Goal: Book appointment/travel/reservation

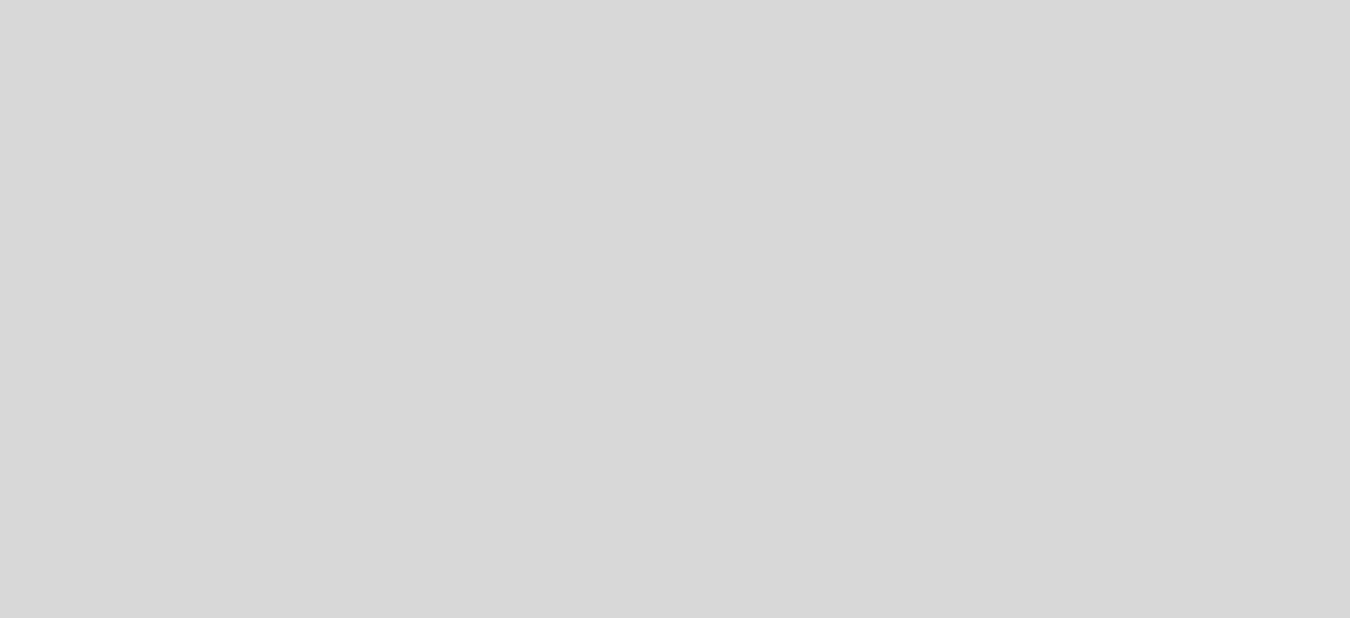
select select "es"
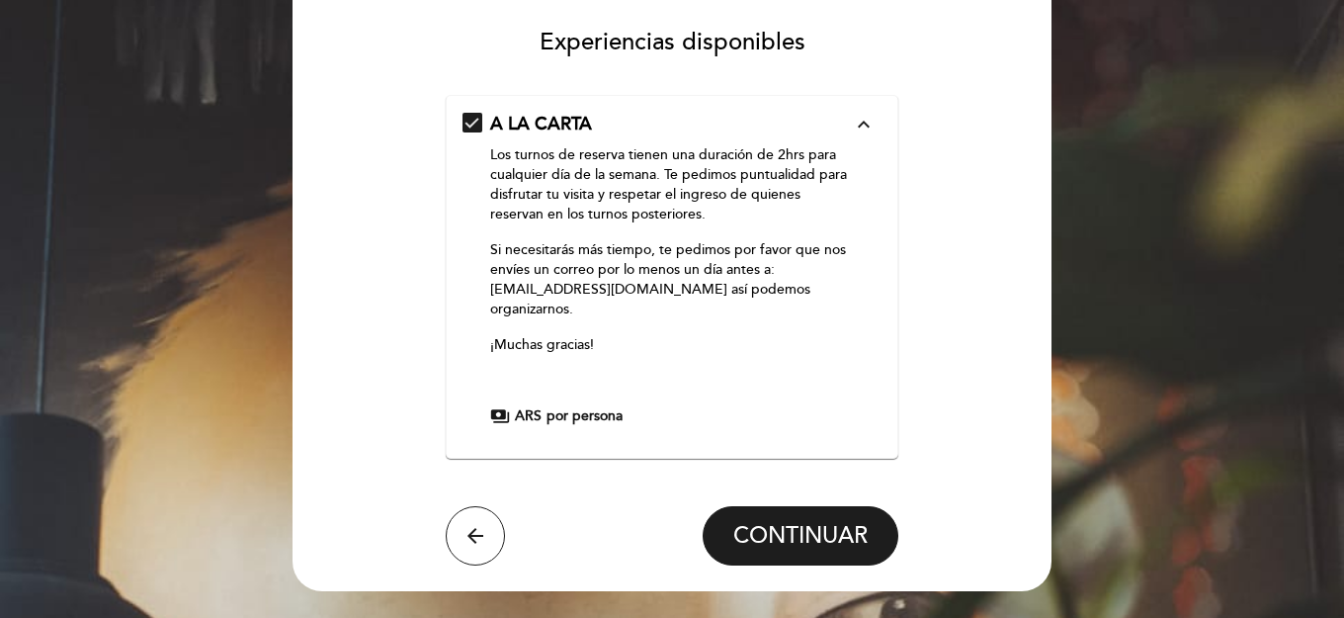
scroll to position [195, 0]
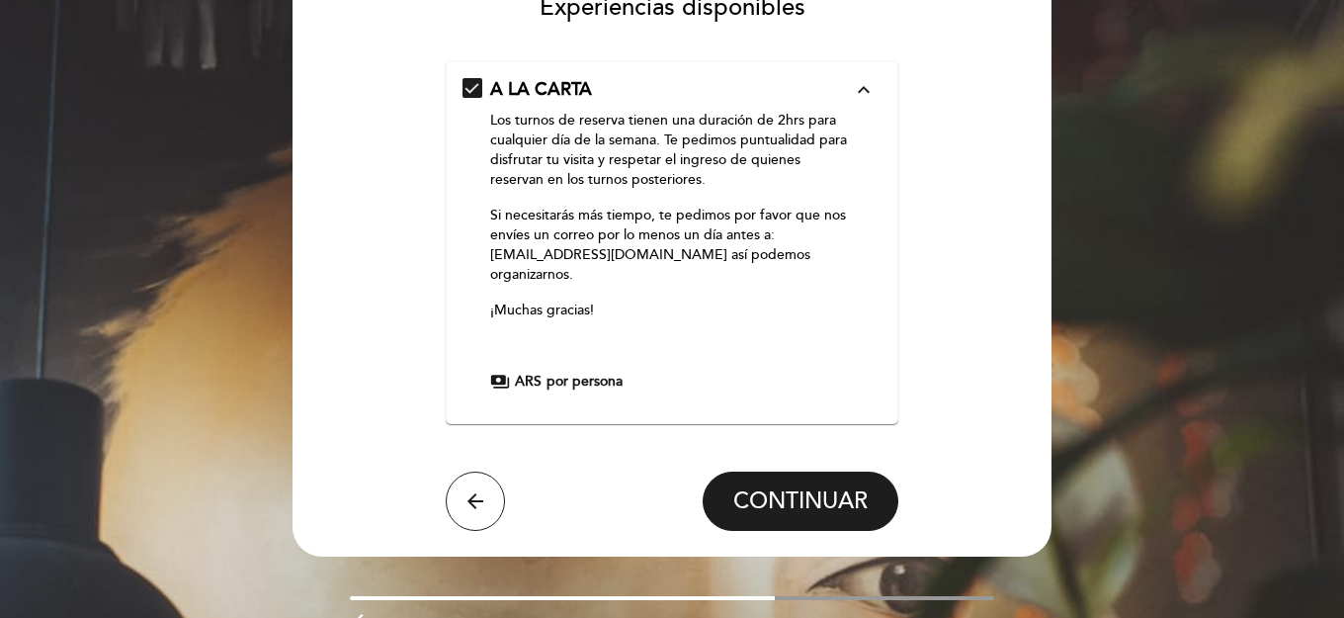
click at [503, 378] on span "payments" at bounding box center [500, 382] width 20 height 20
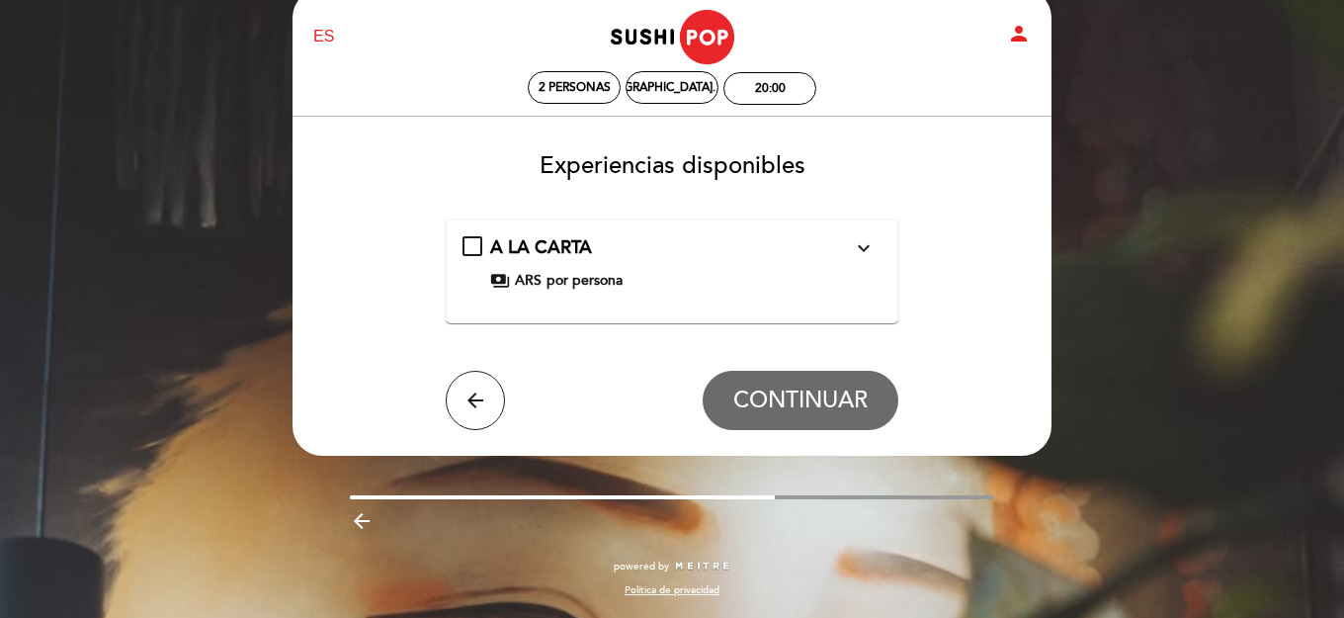
scroll to position [37, 0]
click at [858, 248] on icon "expand_more" at bounding box center [864, 248] width 24 height 24
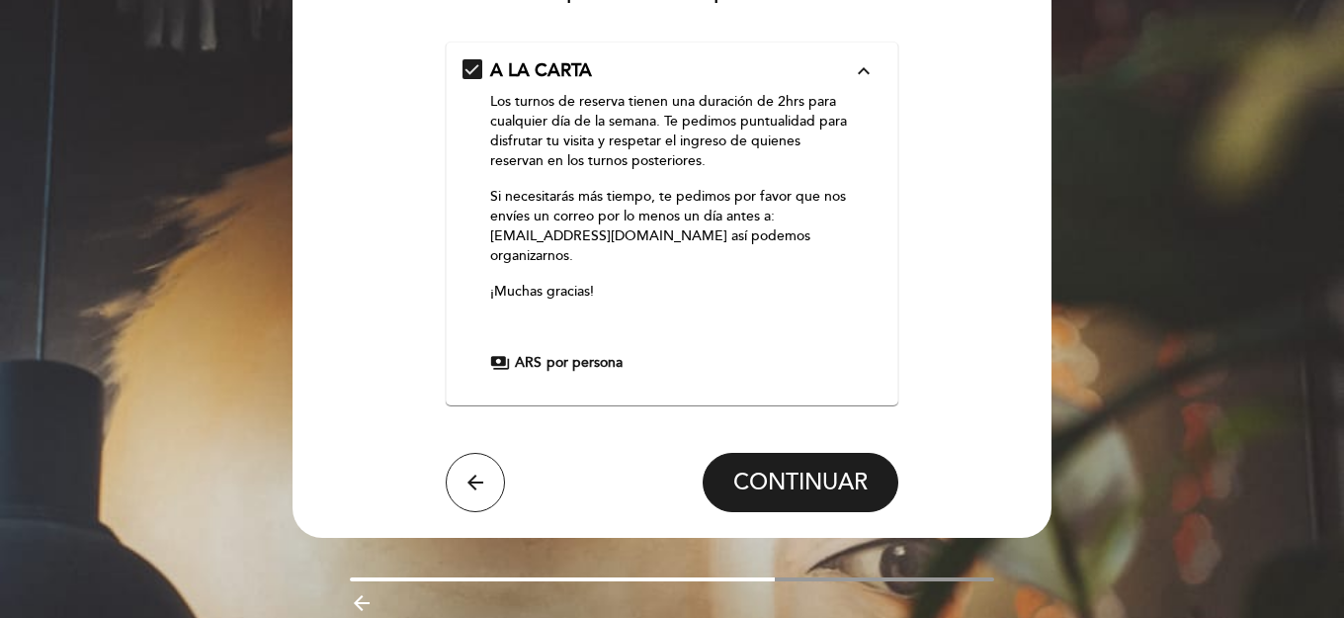
scroll to position [221, 0]
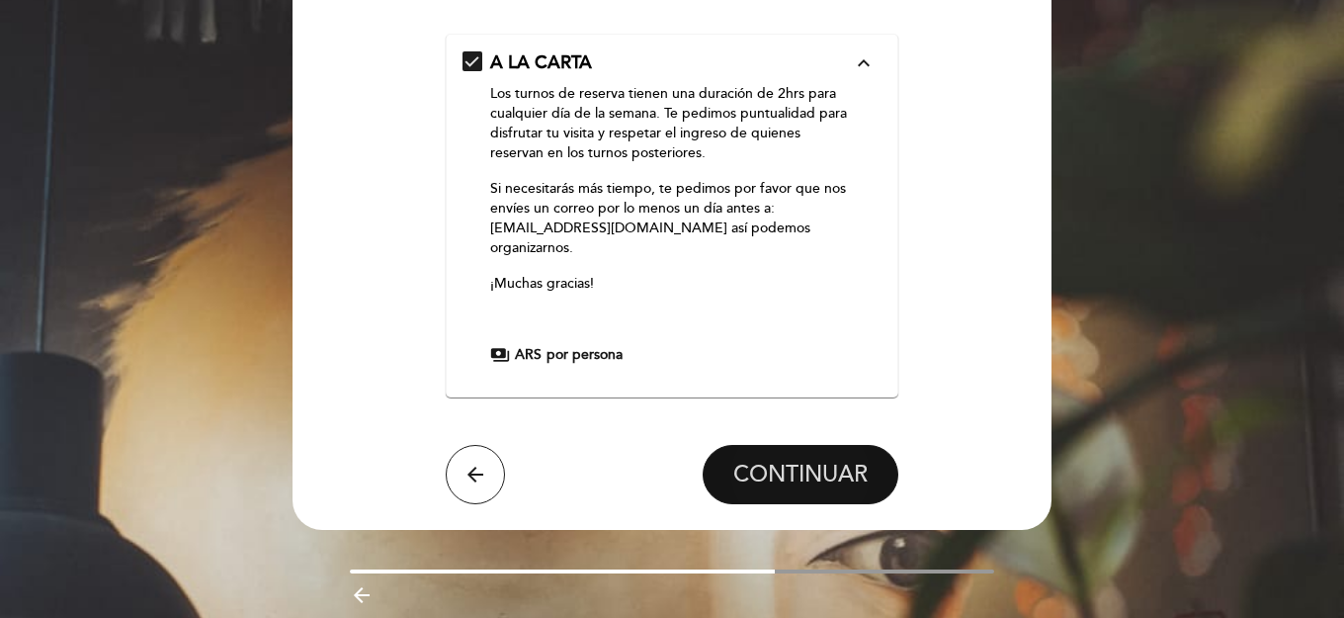
click at [763, 480] on span "CONTINUAR" at bounding box center [800, 475] width 134 height 28
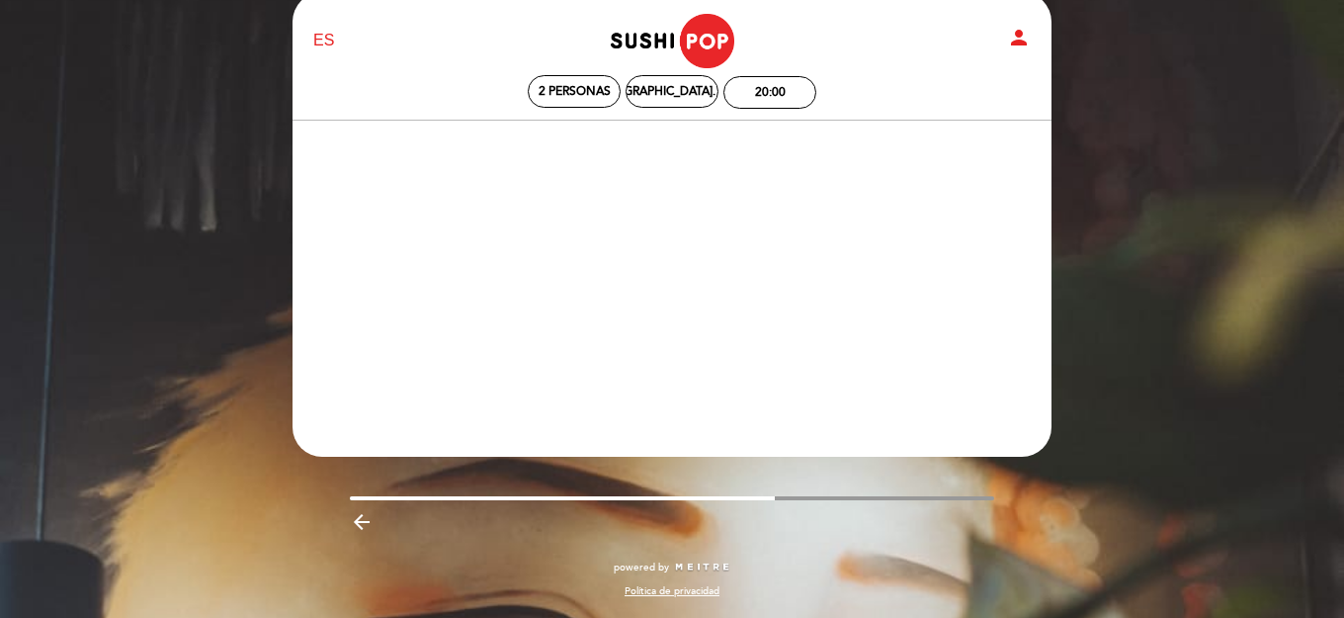
scroll to position [33, 0]
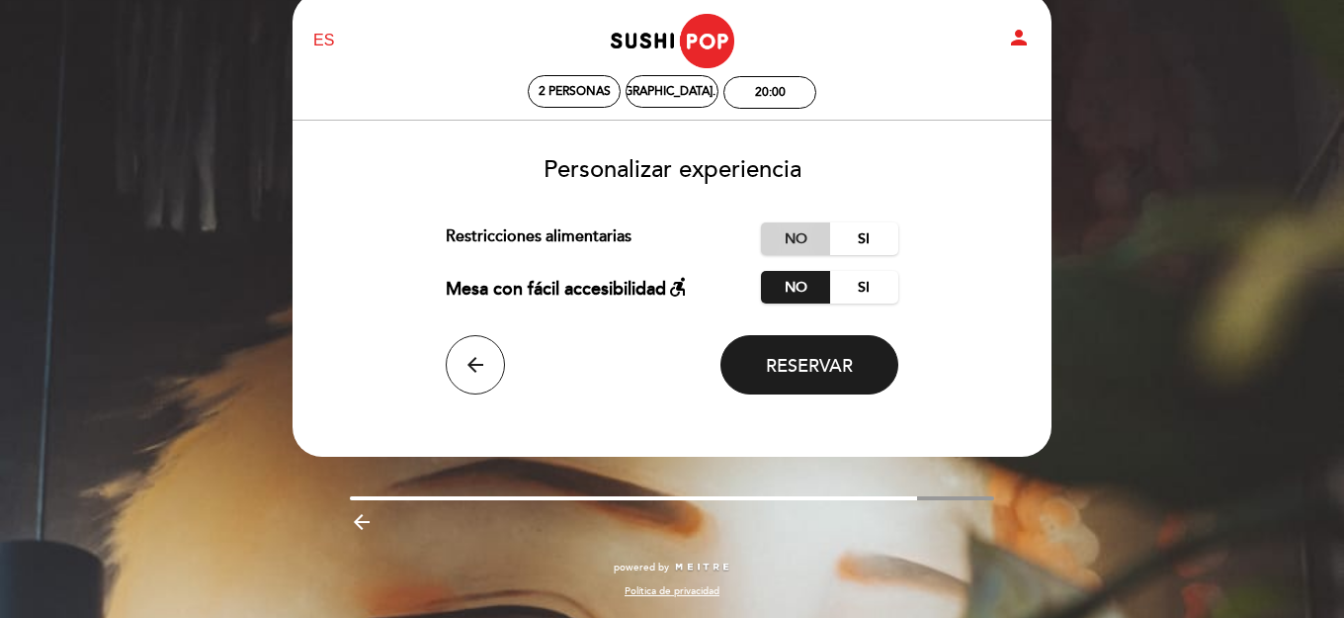
click at [792, 229] on label "No" at bounding box center [795, 238] width 69 height 33
click at [828, 358] on span "Reservar" at bounding box center [809, 366] width 87 height 22
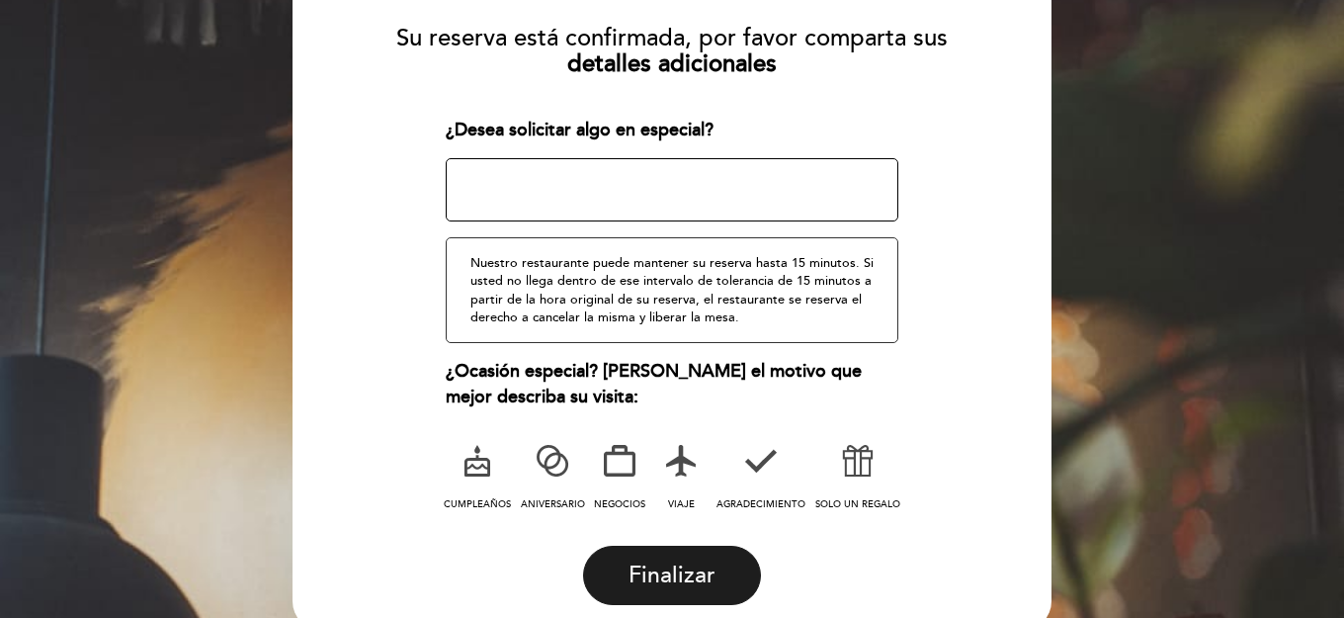
scroll to position [222, 0]
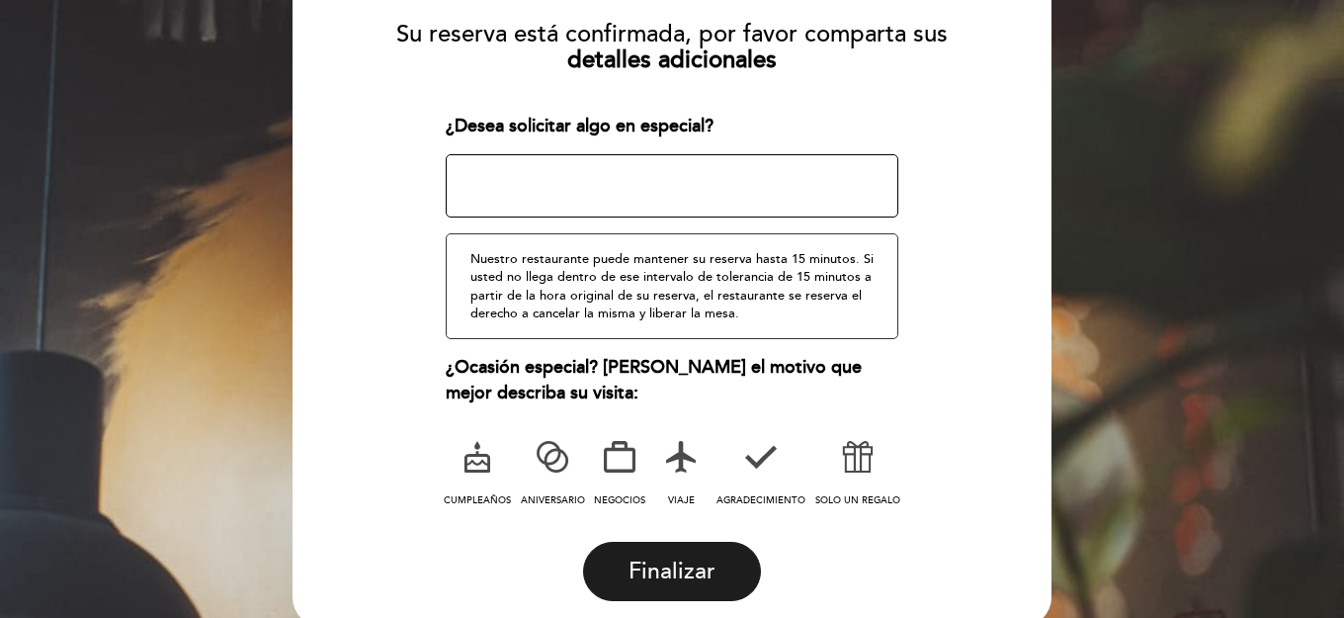
click at [549, 449] on icon at bounding box center [552, 456] width 51 height 51
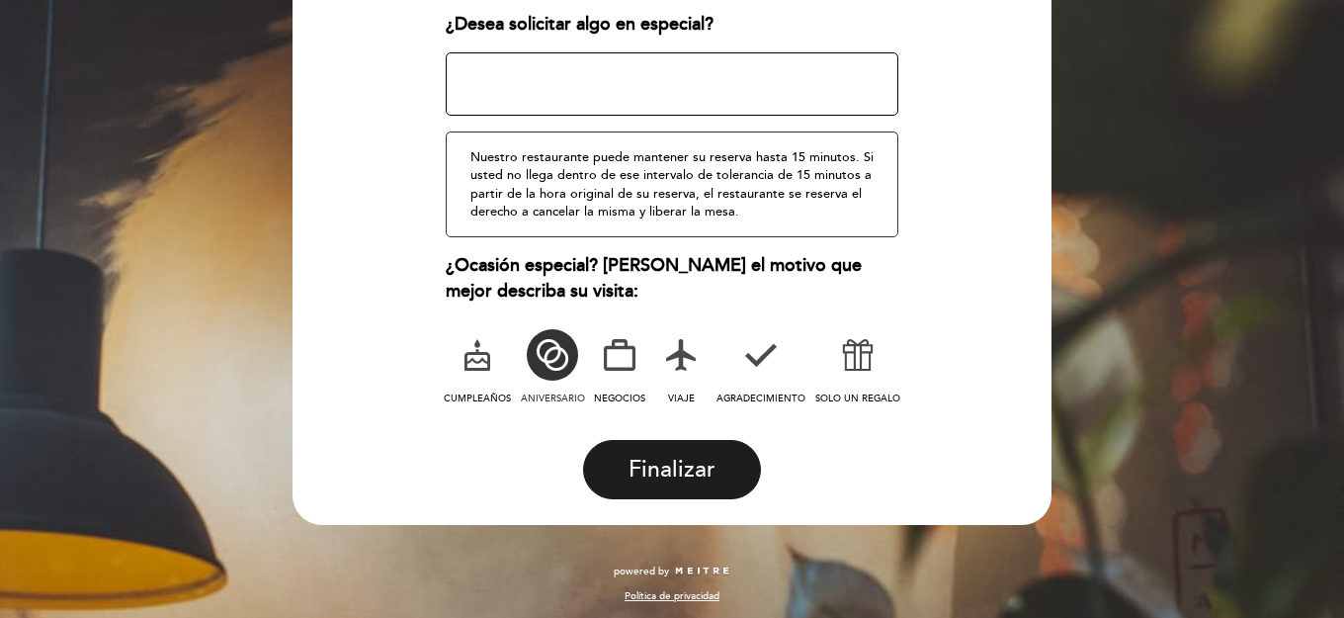
scroll to position [329, 0]
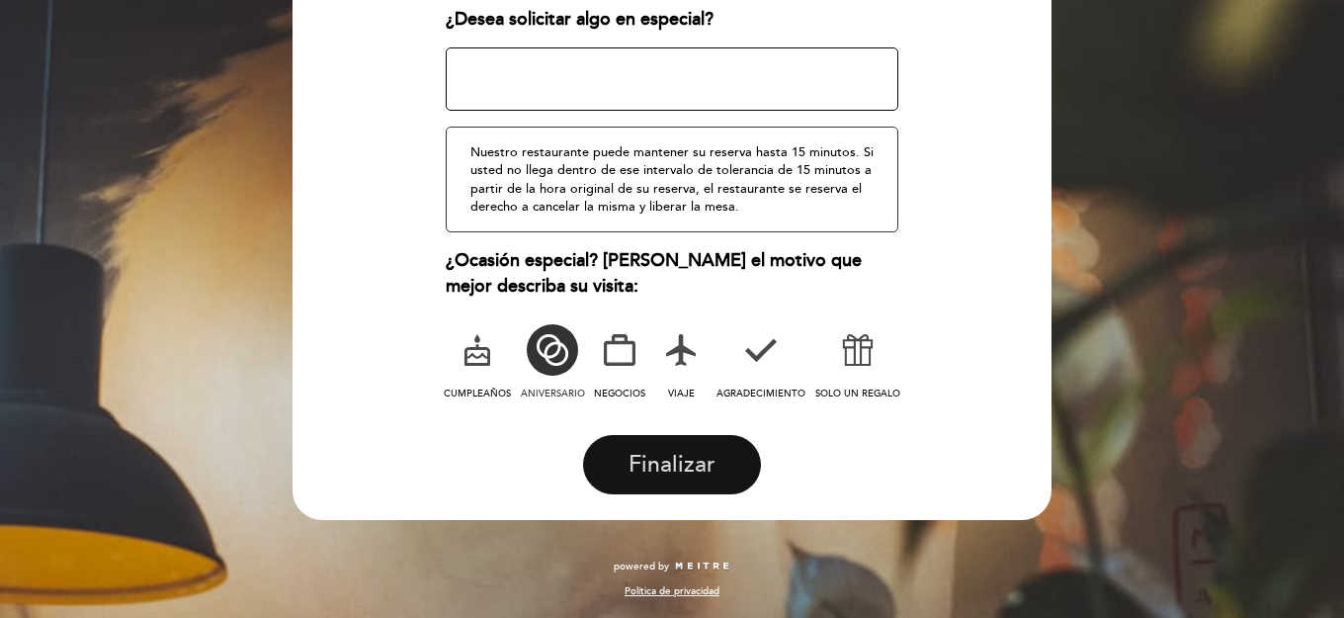
click at [688, 453] on span "Finalizar" at bounding box center [672, 465] width 87 height 28
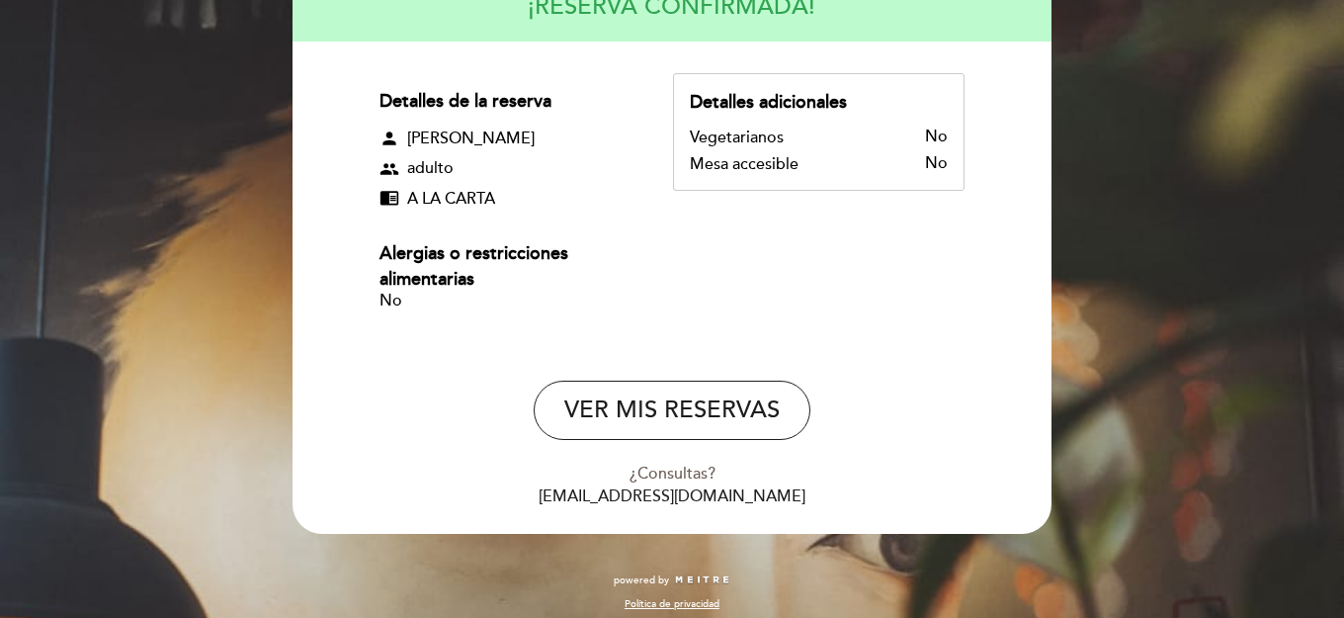
scroll to position [239, 0]
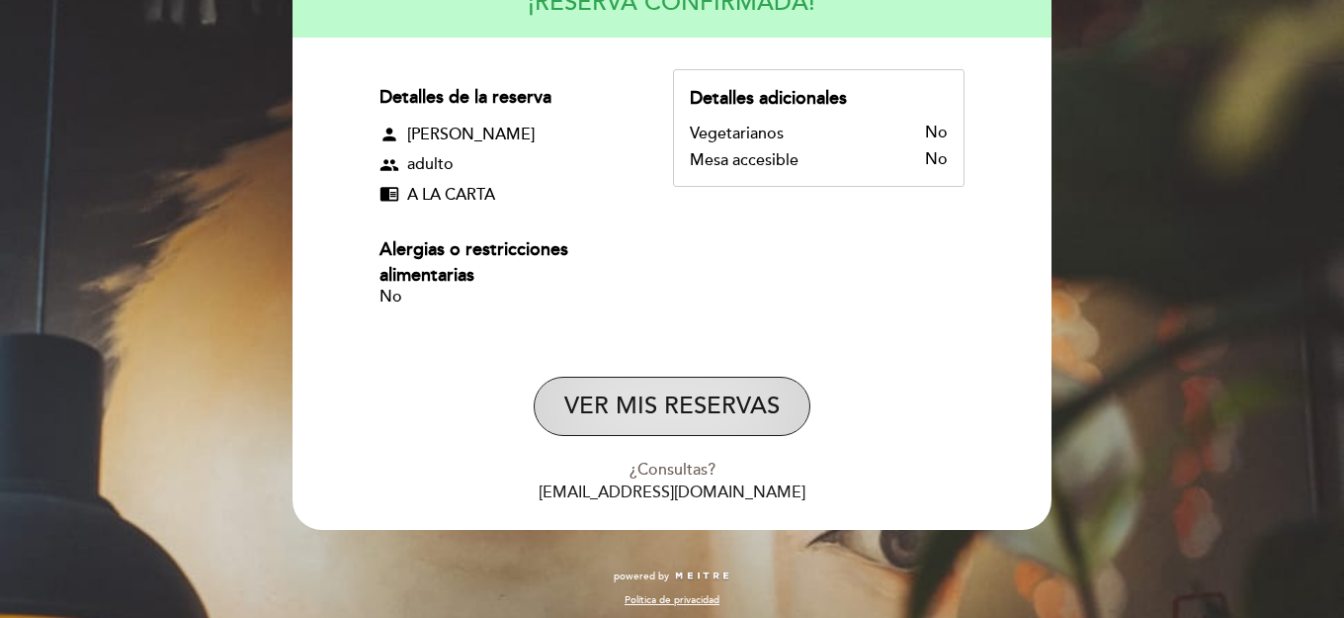
click at [710, 435] on button "VER MIS RESERVAS" at bounding box center [672, 406] width 277 height 59
select select "es"
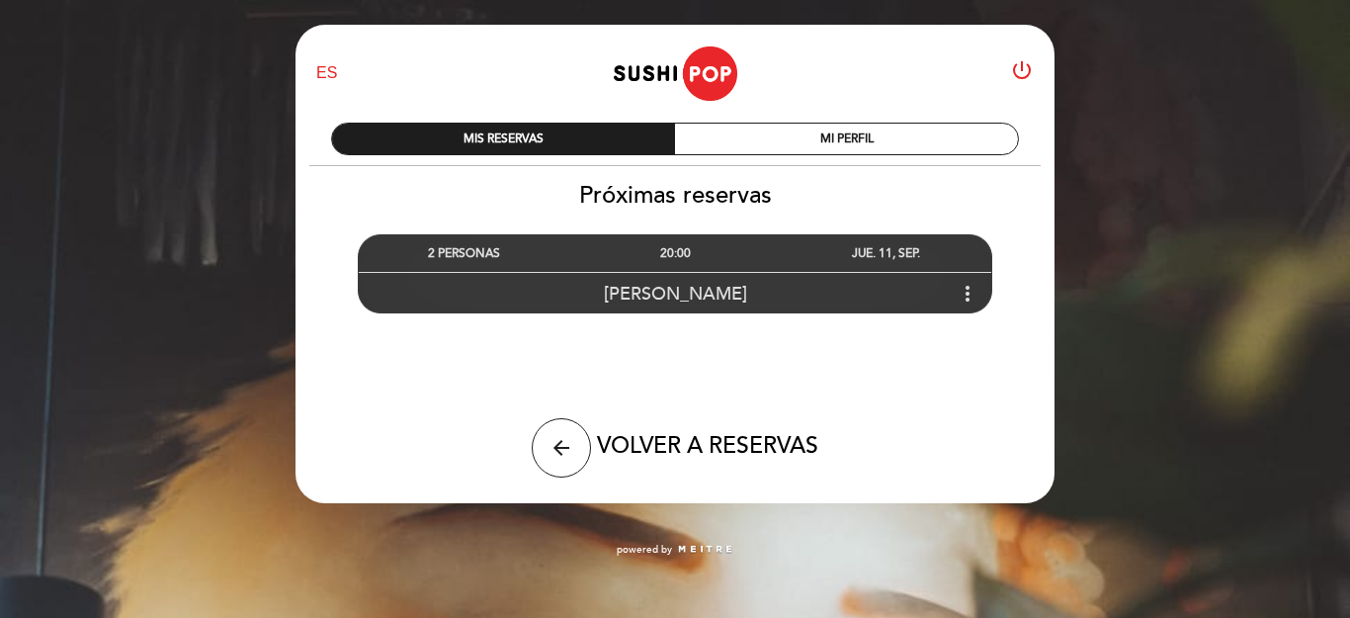
click at [965, 291] on icon "more_vert" at bounding box center [968, 294] width 24 height 24
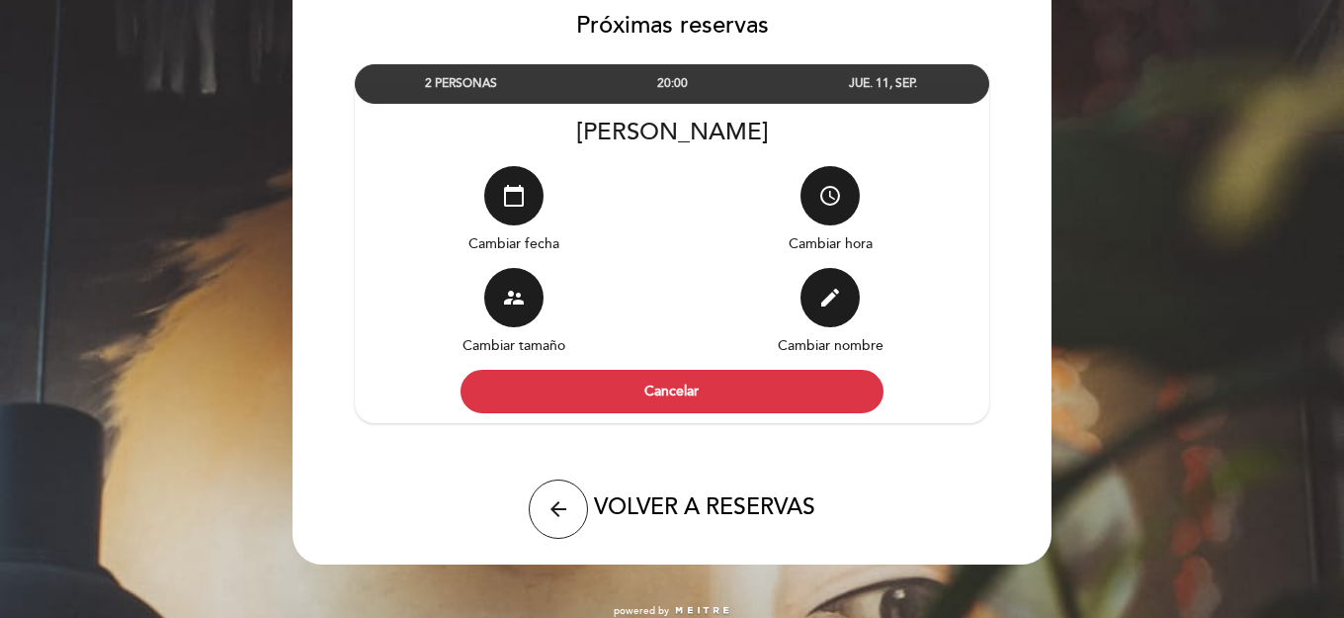
scroll to position [190, 0]
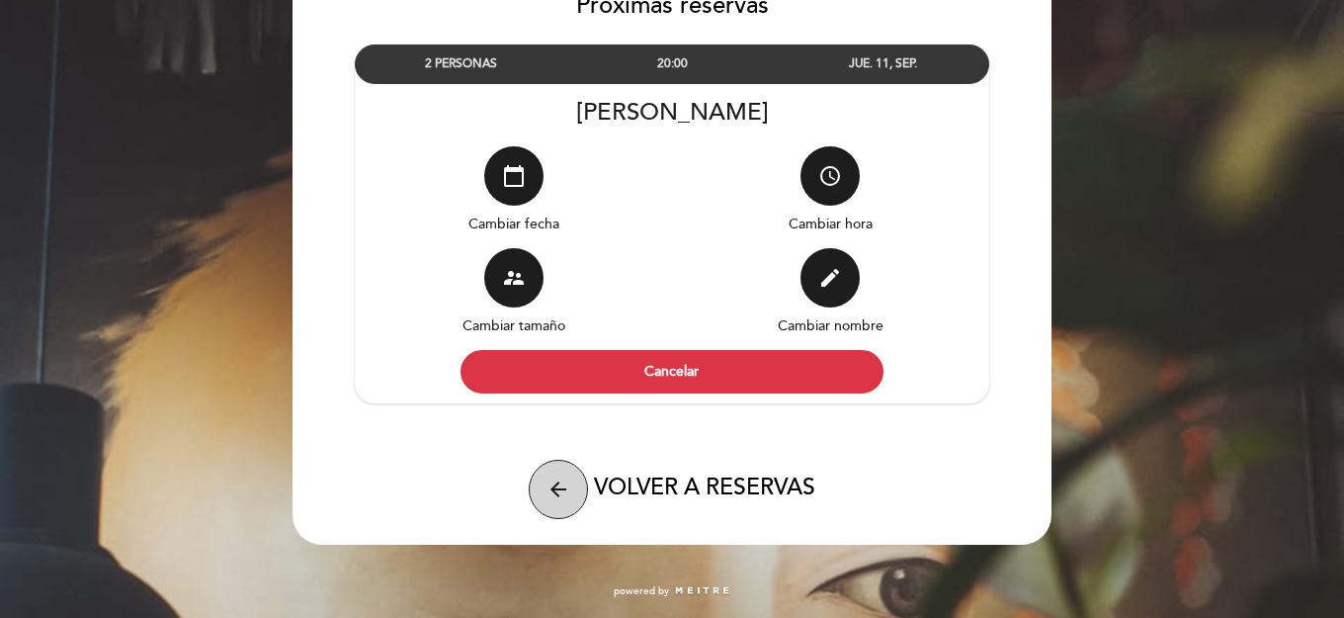
click at [555, 501] on button "arrow_back" at bounding box center [558, 489] width 59 height 59
select select "es"
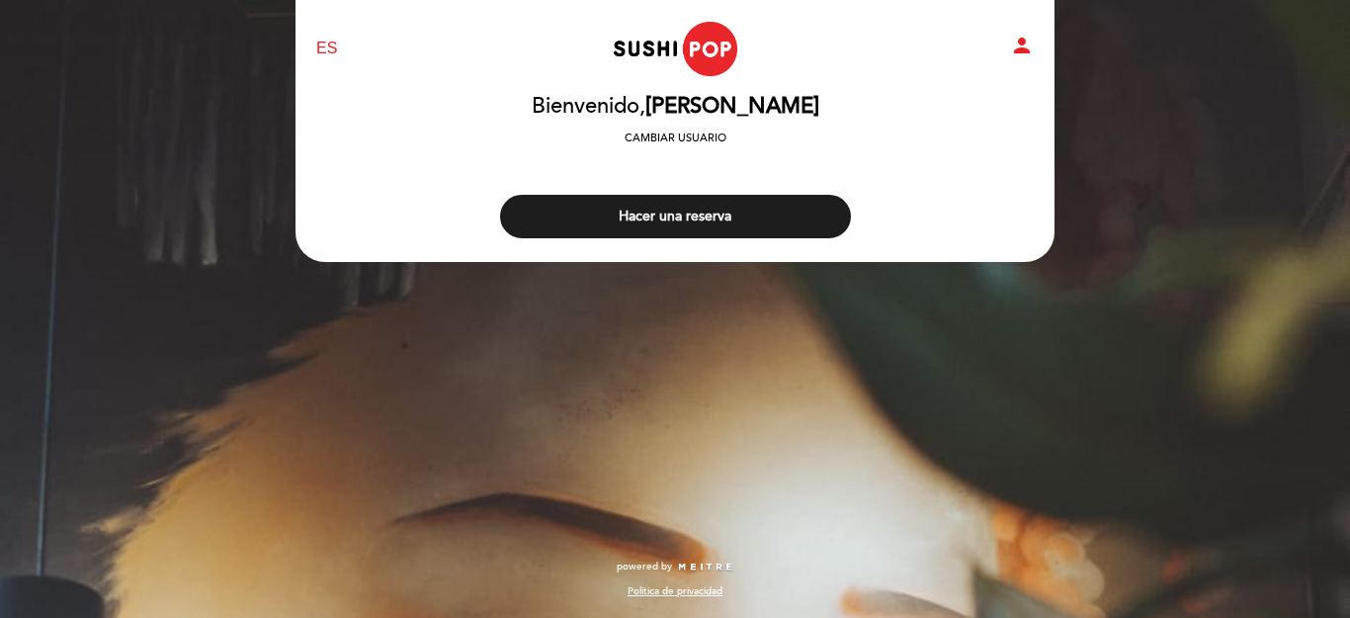
drag, startPoint x: 1349, startPoint y: 489, endPoint x: 1349, endPoint y: 288, distance: 201.6
click at [1349, 288] on div "EN ES PT Sushipop Izakaya - [PERSON_NAME] person [GEOGRAPHIC_DATA] Bienvenido, …" at bounding box center [675, 309] width 1350 height 618
